Goal: Task Accomplishment & Management: Manage account settings

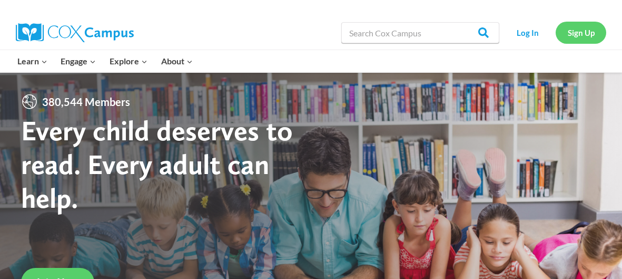
click at [575, 29] on link "Sign Up" at bounding box center [581, 33] width 51 height 22
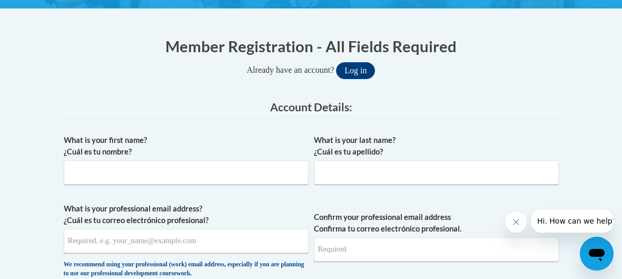
scroll to position [206, 0]
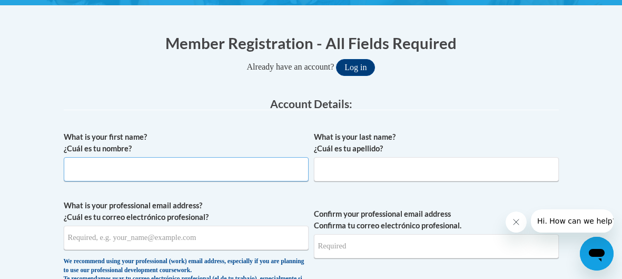
click at [127, 174] on input "What is your first name? ¿Cuál es tu nombre?" at bounding box center [186, 169] width 245 height 24
type input "Andrica"
click at [339, 173] on input "What is your last name? ¿Cuál es tu apellido?" at bounding box center [436, 169] width 245 height 24
type input "Tyson-Little"
click at [156, 240] on input "What is your professional email address? ¿Cuál es tu correo electrónico profesi…" at bounding box center [186, 237] width 245 height 24
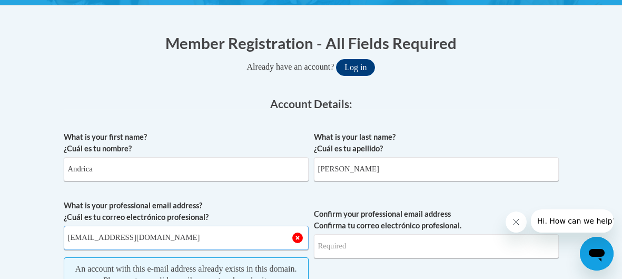
type input "[EMAIL_ADDRESS][DOMAIN_NAME]"
click at [355, 253] on input "Confirm your professional email address Confirma tu correo electrónico profesio…" at bounding box center [436, 246] width 245 height 24
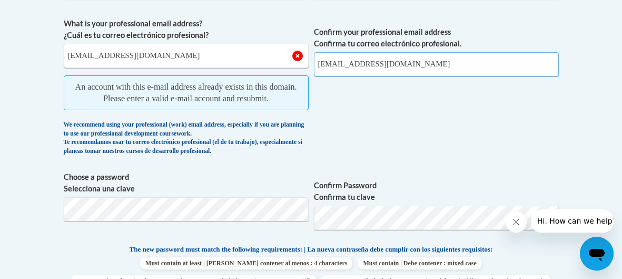
scroll to position [0, 0]
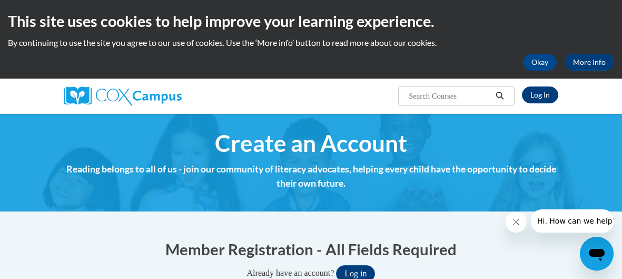
type input "[EMAIL_ADDRESS][DOMAIN_NAME]"
click at [537, 91] on link "Log In" at bounding box center [540, 94] width 36 height 17
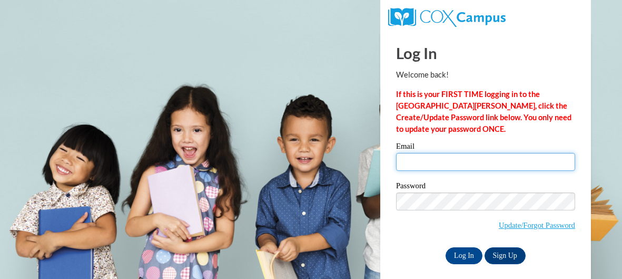
click at [420, 164] on input "Email" at bounding box center [485, 162] width 179 height 18
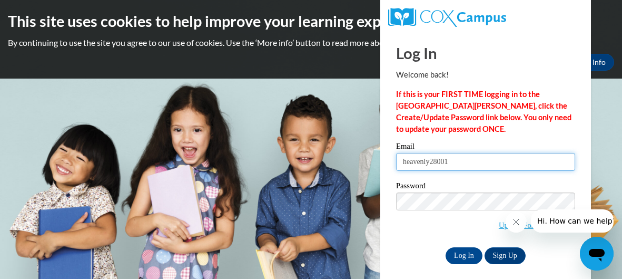
click at [283, 260] on body "This site uses cookies to help improve your learning experience. By continuing …" at bounding box center [311, 139] width 622 height 279
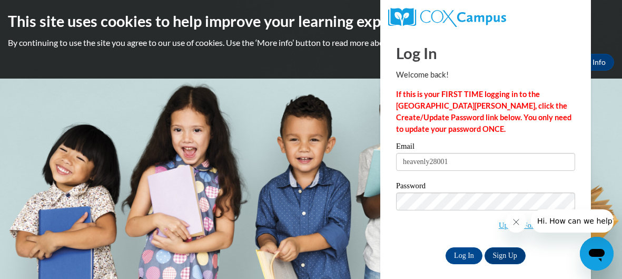
click at [289, 268] on body "This site uses cookies to help improve your learning experience. By continuing …" at bounding box center [311, 139] width 622 height 279
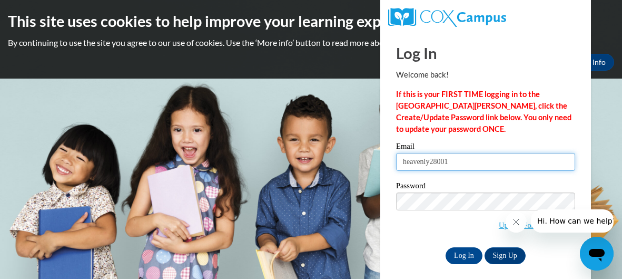
click at [460, 156] on input "heavenly28001" at bounding box center [485, 162] width 179 height 18
type input "[EMAIL_ADDRESS][DOMAIN_NAME]"
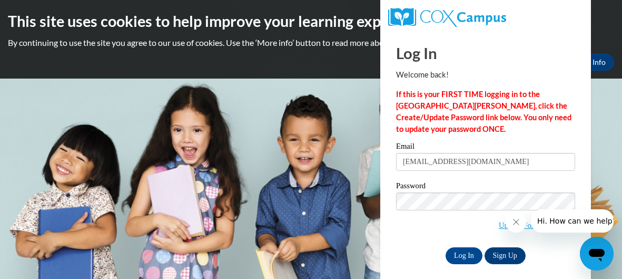
click at [463, 222] on span "Update/Forgot Password" at bounding box center [485, 214] width 179 height 44
click at [499, 223] on link "Update/Forgot Password" at bounding box center [537, 225] width 76 height 8
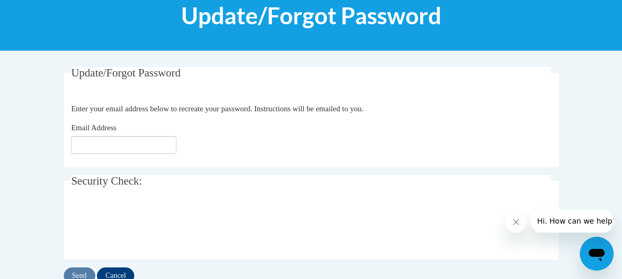
scroll to position [144, 0]
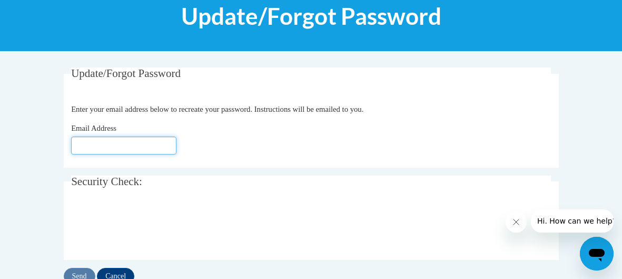
click at [104, 152] on input "Email Address" at bounding box center [123, 145] width 105 height 18
type input "[EMAIL_ADDRESS][DOMAIN_NAME]"
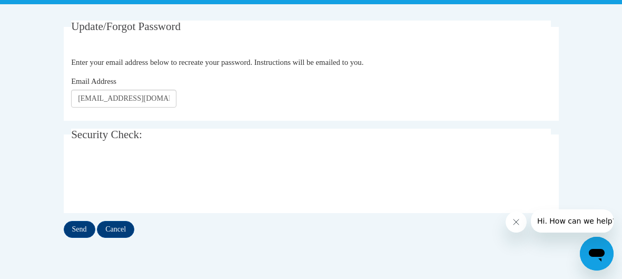
scroll to position [192, 0]
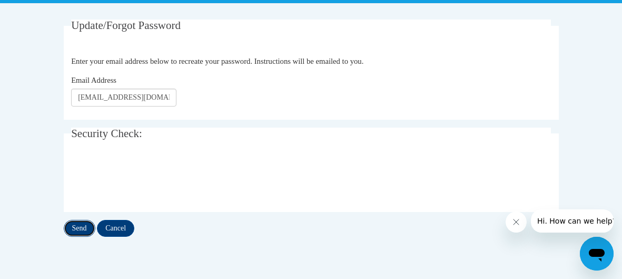
click at [85, 233] on input "Send" at bounding box center [80, 228] width 32 height 17
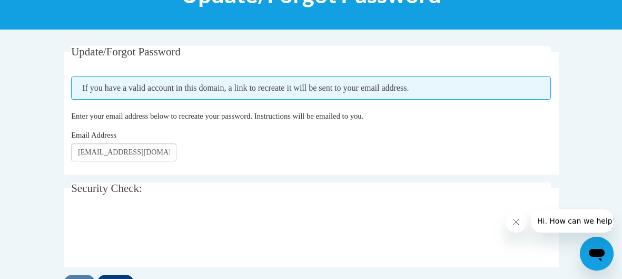
scroll to position [166, 0]
